Goal: Browse casually

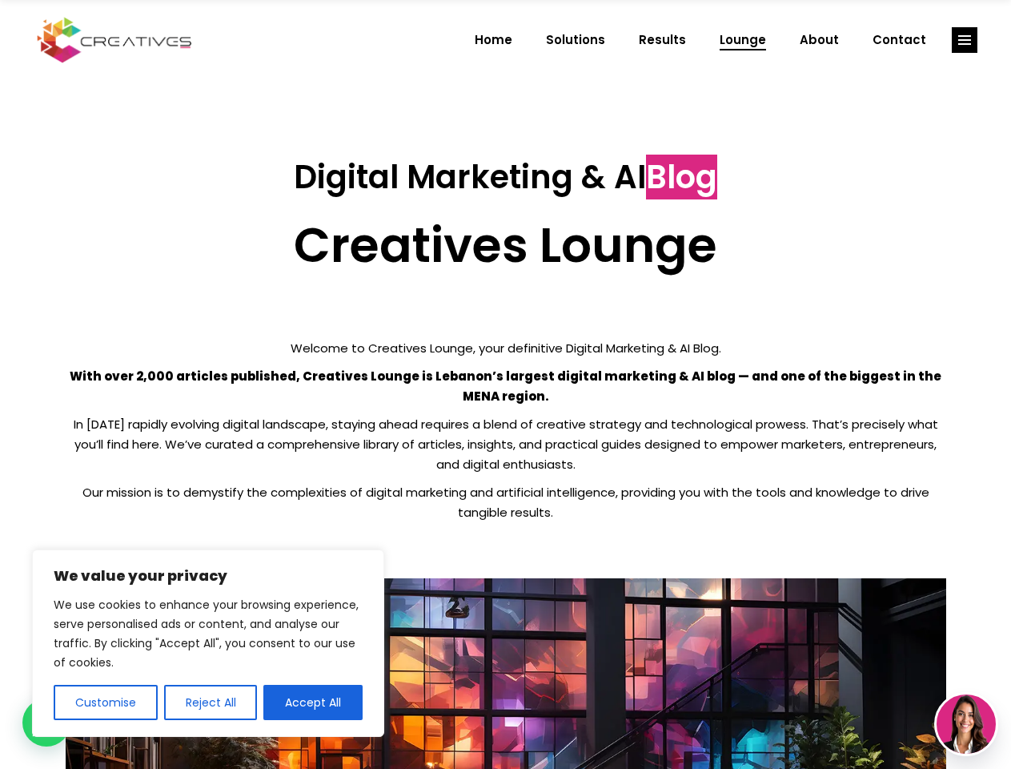
click at [505, 384] on p "With over 2,000 articles published, Creatives Lounge is Lebanon’s largest digit…" at bounding box center [506, 386] width 881 height 40
click at [105, 702] on button "Customise" at bounding box center [106, 702] width 104 height 35
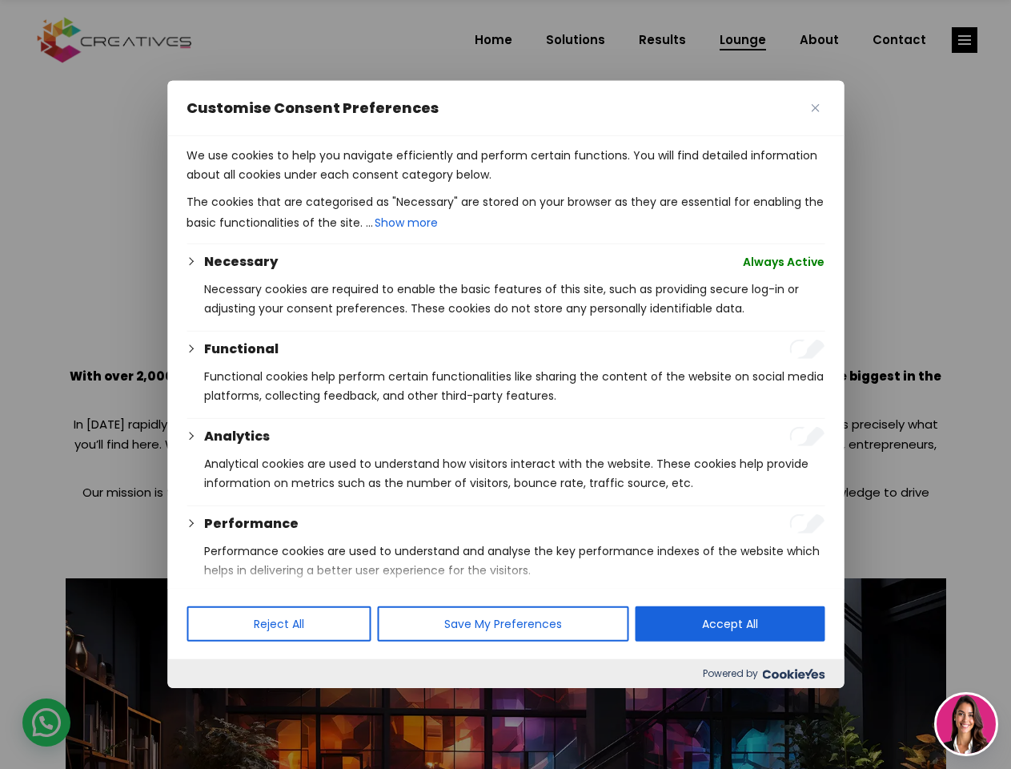
click at [210, 702] on div at bounding box center [505, 384] width 1011 height 769
click at [313, 184] on p "We use cookies to help you navigate efficiently and perform certain functions. …" at bounding box center [506, 165] width 638 height 38
click at [965, 40] on div at bounding box center [505, 384] width 1011 height 769
click at [966, 724] on img at bounding box center [966, 723] width 59 height 59
